Goal: Information Seeking & Learning: Learn about a topic

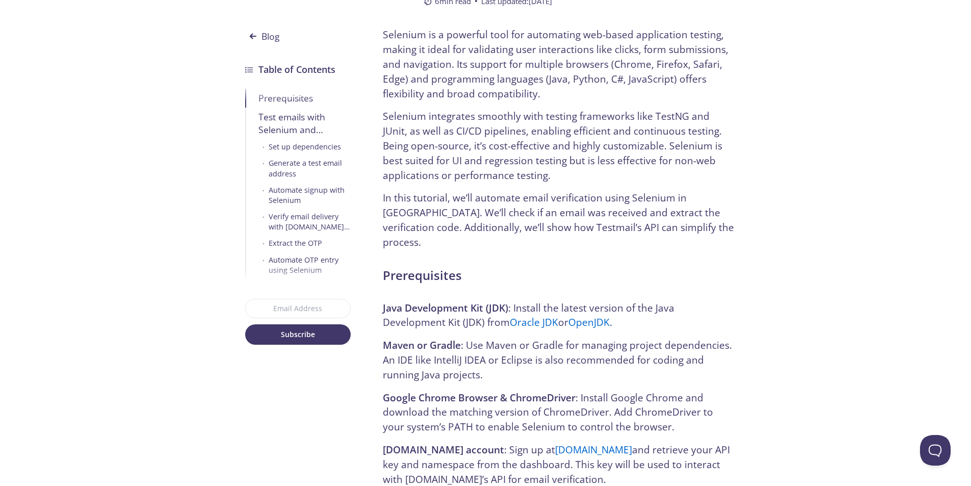
scroll to position [306, 0]
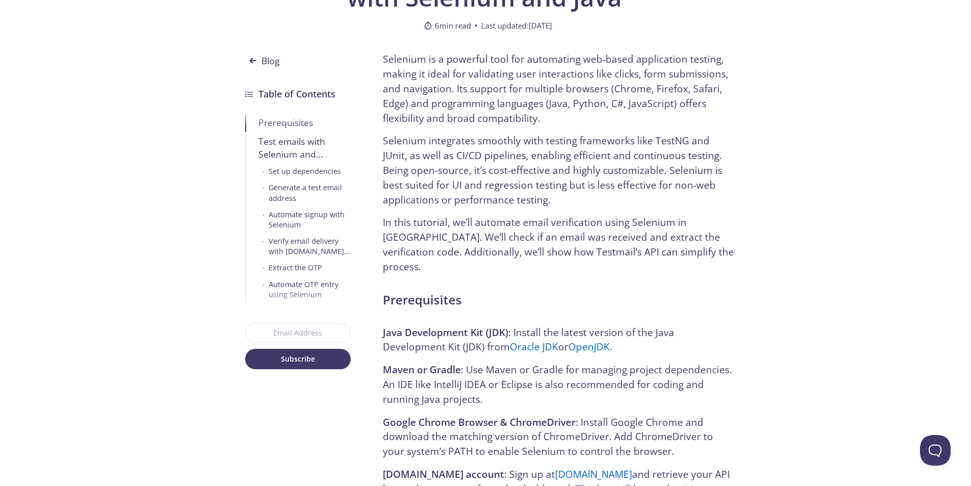
click at [520, 77] on p "Selenium is a powerful tool for automating web-based application testing, makin…" at bounding box center [559, 88] width 352 height 73
click at [576, 76] on p "Selenium is a powerful tool for automating web-based application testing, makin…" at bounding box center [559, 88] width 352 height 73
click at [628, 75] on p "Selenium is a powerful tool for automating web-based application testing, makin…" at bounding box center [559, 88] width 352 height 73
drag, startPoint x: 628, startPoint y: 75, endPoint x: 666, endPoint y: 75, distance: 37.2
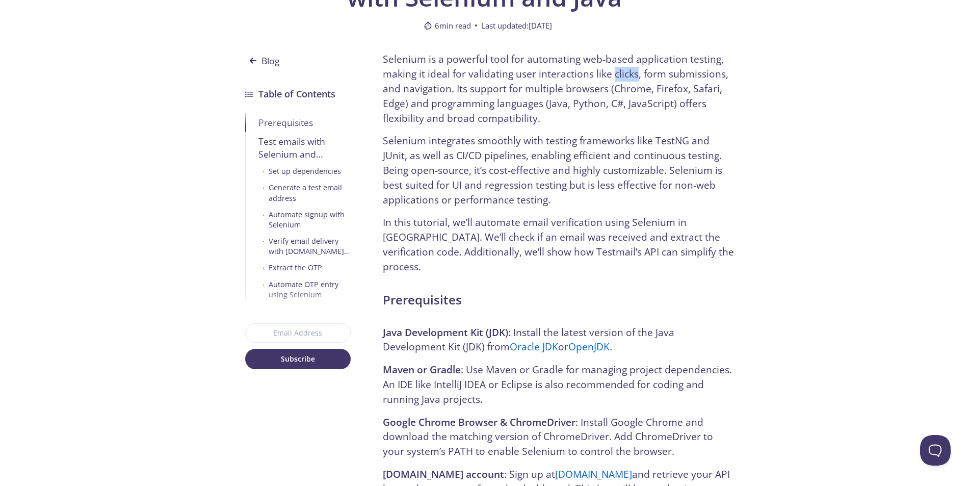
click at [629, 75] on p "Selenium is a powerful tool for automating web-based application testing, makin…" at bounding box center [559, 88] width 352 height 73
click at [667, 75] on p "Selenium is a powerful tool for automating web-based application testing, makin…" at bounding box center [559, 88] width 352 height 73
click at [670, 74] on p "Selenium is a powerful tool for automating web-based application testing, makin…" at bounding box center [559, 88] width 352 height 73
click at [501, 89] on p "Selenium is a powerful tool for automating web-based application testing, makin…" at bounding box center [559, 88] width 352 height 73
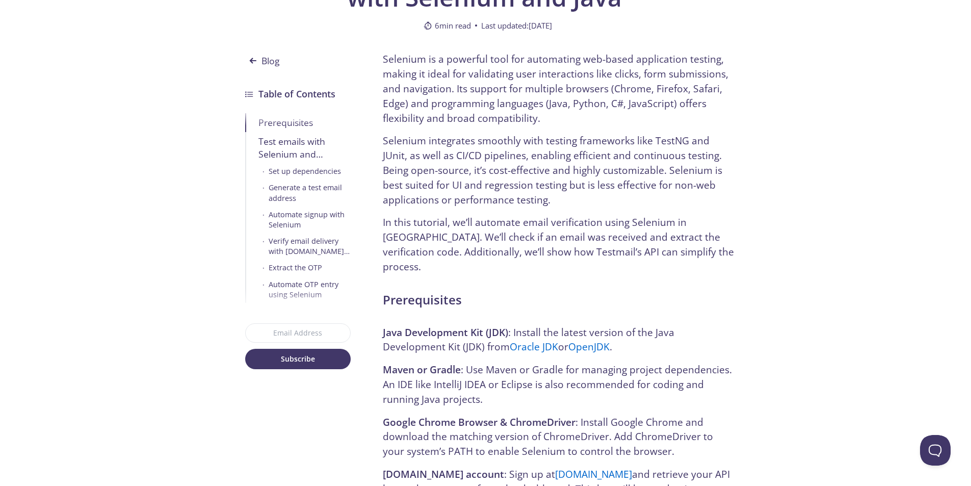
click at [558, 89] on p "Selenium is a powerful tool for automating web-based application testing, makin…" at bounding box center [559, 88] width 352 height 73
click at [619, 93] on p "Selenium is a powerful tool for automating web-based application testing, makin…" at bounding box center [559, 88] width 352 height 73
click at [539, 104] on p "Selenium is a powerful tool for automating web-based application testing, makin…" at bounding box center [559, 88] width 352 height 73
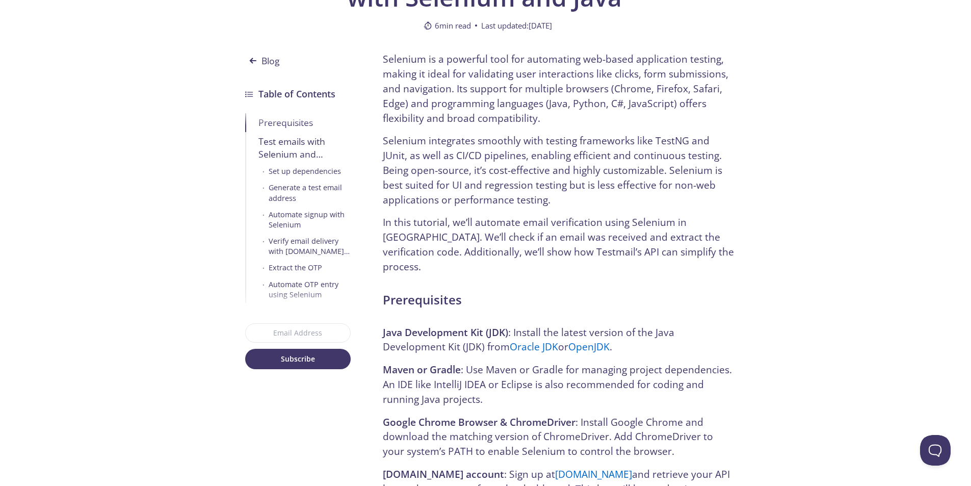
click at [625, 102] on p "Selenium is a powerful tool for automating web-based application testing, makin…" at bounding box center [559, 88] width 352 height 73
click at [481, 141] on p "Selenium integrates smoothly with testing frameworks like TestNG and JUnit, as …" at bounding box center [559, 170] width 352 height 73
click at [587, 136] on p "Selenium integrates smoothly with testing frameworks like TestNG and JUnit, as …" at bounding box center [559, 170] width 352 height 73
click at [639, 140] on p "Selenium integrates smoothly with testing frameworks like TestNG and JUnit, as …" at bounding box center [559, 170] width 352 height 73
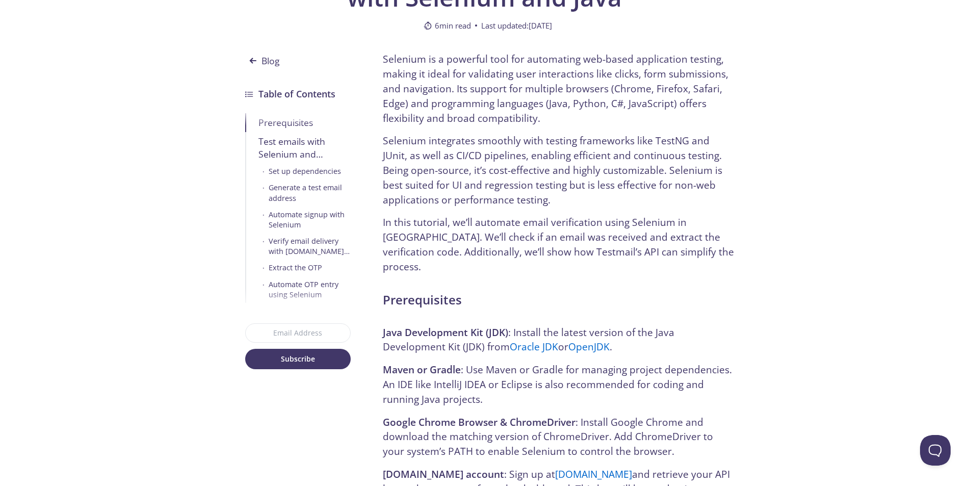
click at [686, 151] on p "Selenium integrates smoothly with testing frameworks like TestNG and JUnit, as …" at bounding box center [559, 170] width 352 height 73
click at [476, 169] on p "Selenium integrates smoothly with testing frameworks like TestNG and JUnit, as …" at bounding box center [559, 170] width 352 height 73
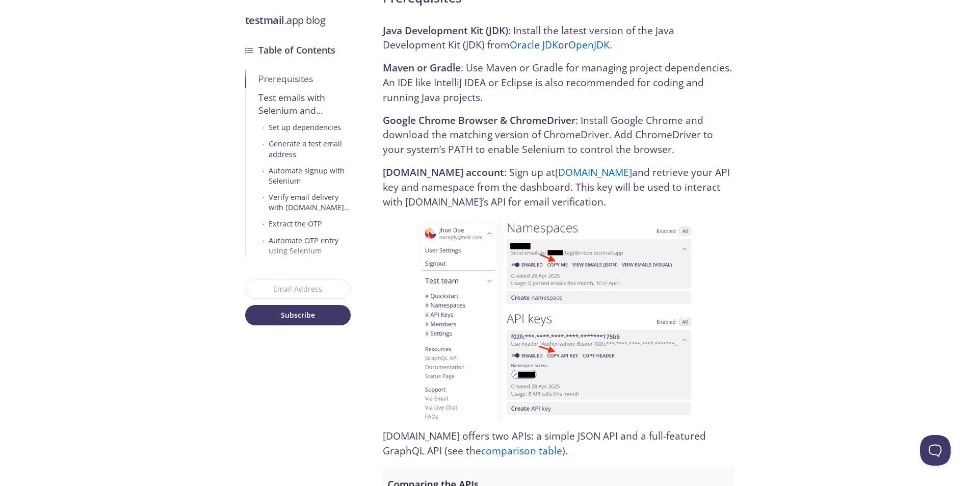
scroll to position [612, 0]
